Goal: Task Accomplishment & Management: Complete application form

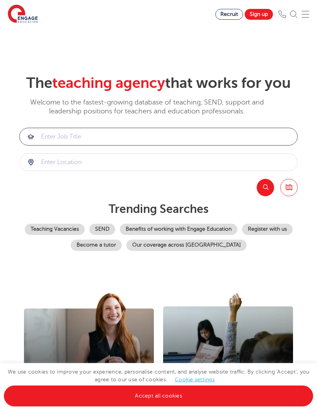
click at [251, 145] on input "search" at bounding box center [159, 136] width 278 height 17
type input "apprenticeship"
click button "Submit" at bounding box center [0, 0] width 0 height 0
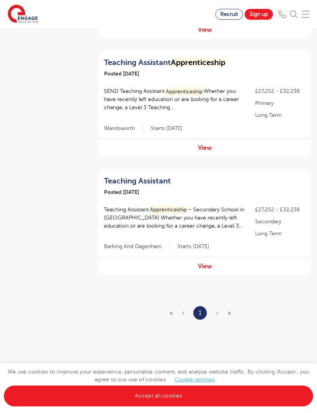
scroll to position [313, 0]
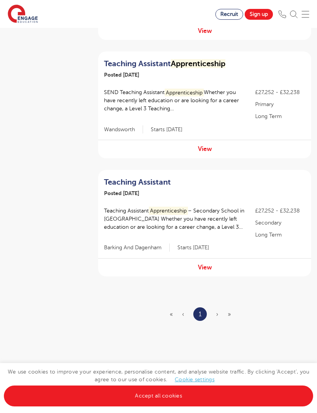
click at [202, 149] on link "View" at bounding box center [205, 148] width 14 height 7
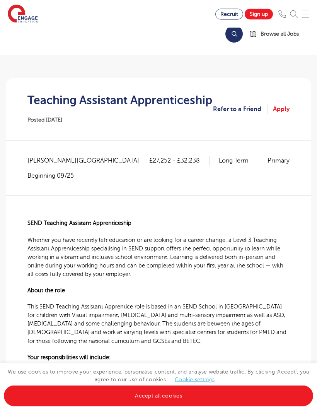
scroll to position [60, 0]
click at [66, 406] on link "Accept all cookies" at bounding box center [158, 395] width 309 height 21
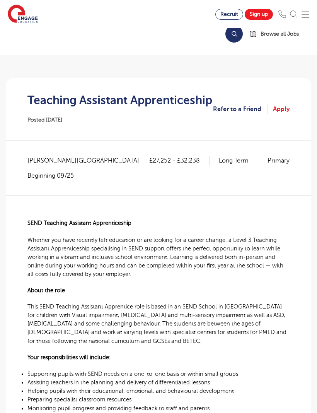
click at [284, 114] on link "Apply" at bounding box center [281, 109] width 17 height 10
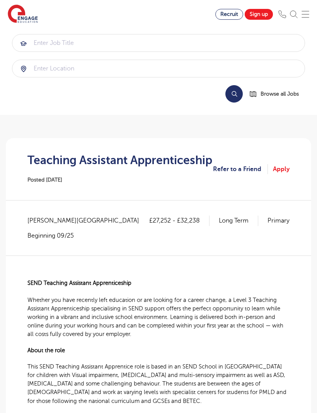
scroll to position [86, 0]
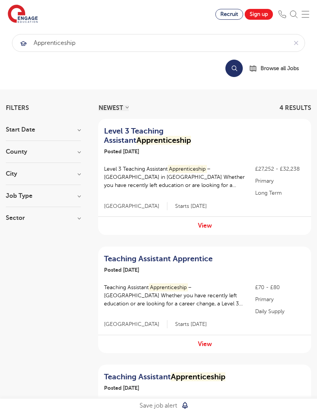
scroll to position [339, 0]
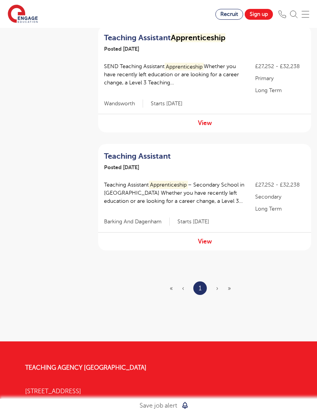
click at [219, 287] on ul "« ‹ 1 › »" at bounding box center [205, 288] width 70 height 14
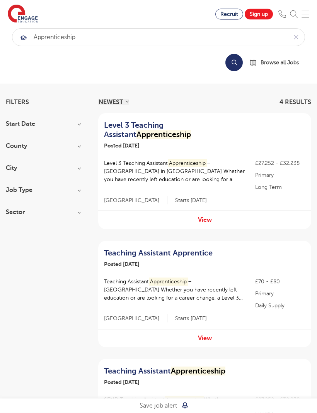
scroll to position [0, 0]
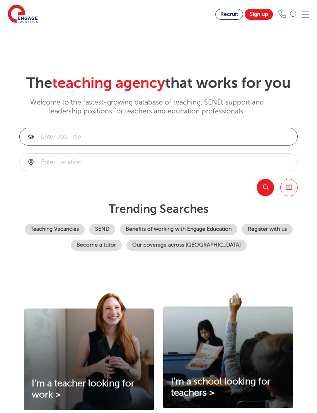
click at [58, 145] on input "search" at bounding box center [159, 136] width 278 height 17
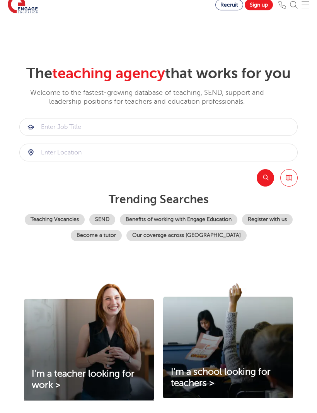
click at [85, 231] on link "Teaching Vacancies" at bounding box center [55, 229] width 60 height 11
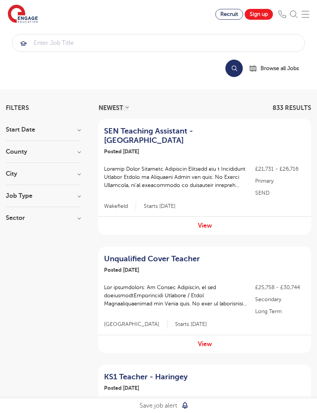
click at [74, 193] on h3 "Job Type" at bounding box center [43, 196] width 75 height 6
click at [77, 195] on h3 "Job Type" at bounding box center [43, 196] width 75 height 6
click at [77, 219] on h3 "Sector" at bounding box center [43, 218] width 75 height 6
click at [81, 221] on h3 "Sector" at bounding box center [43, 218] width 75 height 6
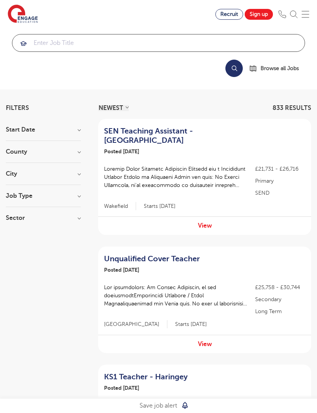
click at [172, 43] on input "search" at bounding box center [158, 42] width 292 height 17
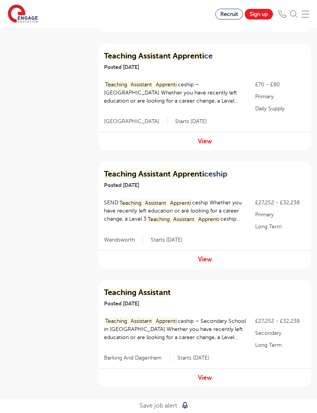
scroll to position [203, 0]
type input "teaching assistant apprenti"
click at [249, 263] on div "View" at bounding box center [204, 259] width 213 height 18
click at [206, 262] on link "View" at bounding box center [205, 259] width 14 height 7
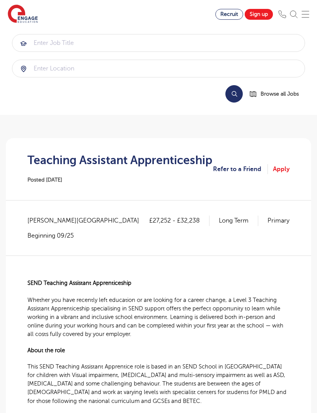
click at [282, 174] on link "Apply" at bounding box center [281, 169] width 17 height 10
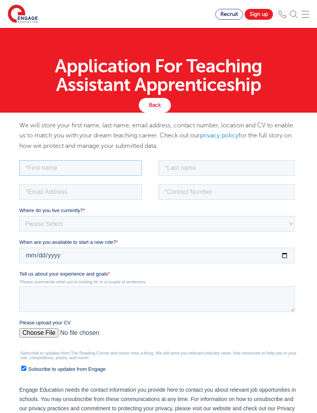
click at [119, 163] on input "text" at bounding box center [80, 167] width 123 height 15
type input "Sakinah"
click at [233, 165] on input "text" at bounding box center [227, 167] width 136 height 15
type input "Mohammed Yassin"
click at [37, 198] on input "email" at bounding box center [80, 191] width 123 height 15
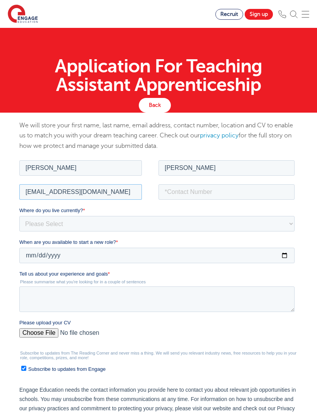
type input "mhskinah40@gmail.com"
click at [255, 198] on input "tel" at bounding box center [227, 191] width 136 height 15
type input "07577424857"
click at [246, 226] on select "Please Select UK Canada Ireland Australia New Zealand Europe USA South Africa J…" at bounding box center [156, 222] width 275 height 15
select select "UK"
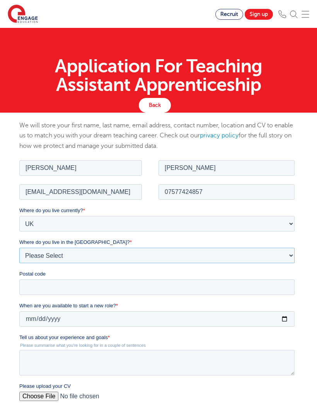
click at [36, 256] on select "Please Select Overseas Barnsley Bedfordshire Berkshire Bournemouth Bracknell Fo…" at bounding box center [156, 254] width 275 height 15
select select "London"
click at [37, 299] on fieldset "Where do you live currently? * Please Select UK Canada Ireland Australia New Ze…" at bounding box center [158, 253] width 279 height 95
click at [43, 288] on input "Postal code" at bounding box center [156, 286] width 275 height 15
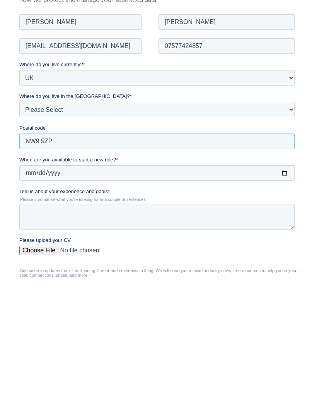
type input "NW9 5ZP"
click at [79, 171] on input "When are you available to start a new role? *" at bounding box center [156, 172] width 275 height 15
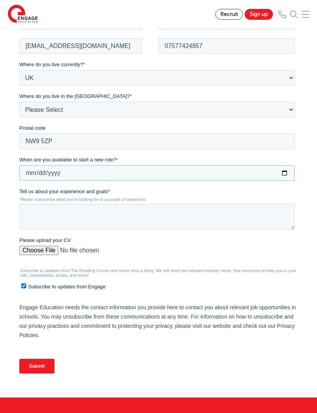
scroll to position [0, 0]
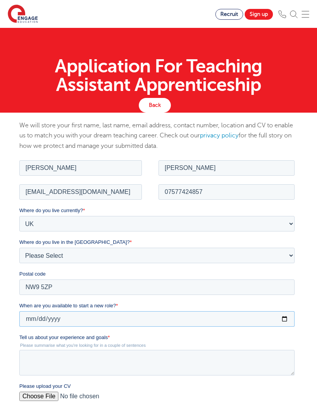
click at [179, 321] on input "2025-09-01" at bounding box center [156, 318] width 275 height 15
type input "2025-09-13"
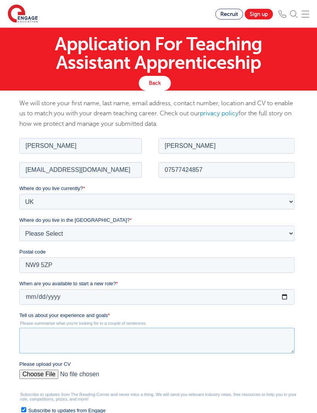
click at [174, 333] on textarea "Tell us about your experience and goals *" at bounding box center [156, 341] width 275 height 26
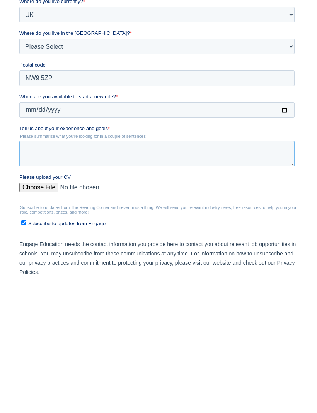
scroll to position [209, 0]
